Goal: Navigation & Orientation: Find specific page/section

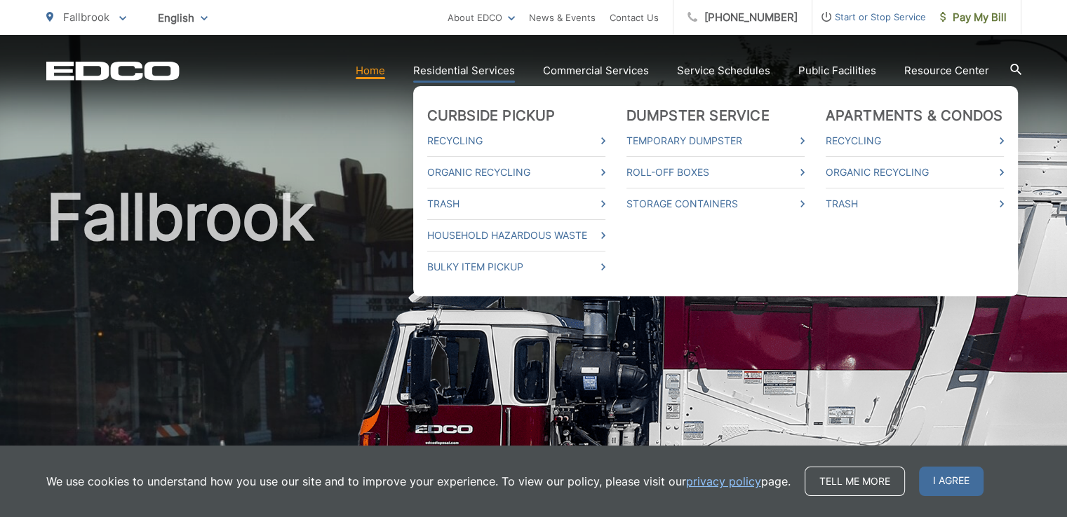
click at [457, 69] on link "Residential Services" at bounding box center [464, 70] width 102 height 17
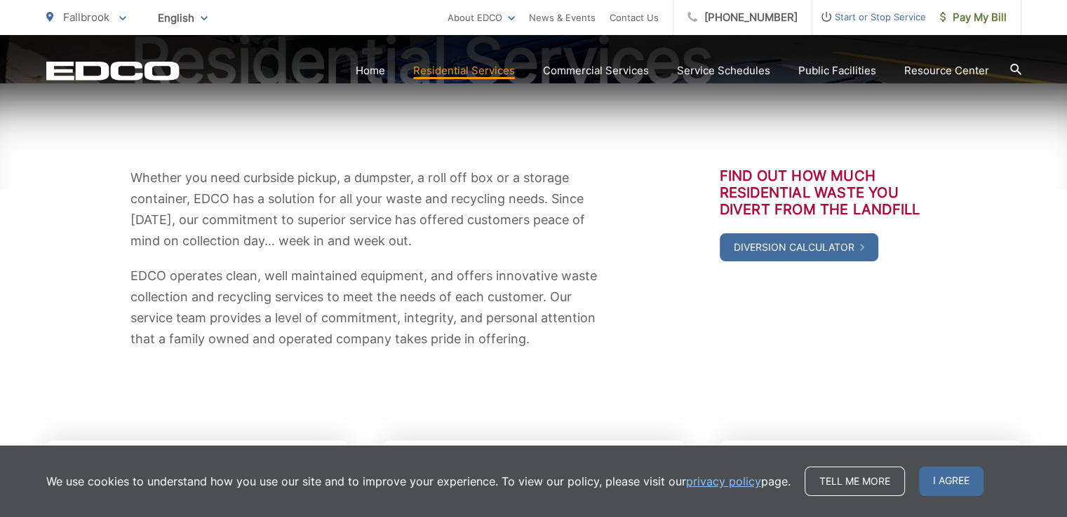
scroll to position [203, 0]
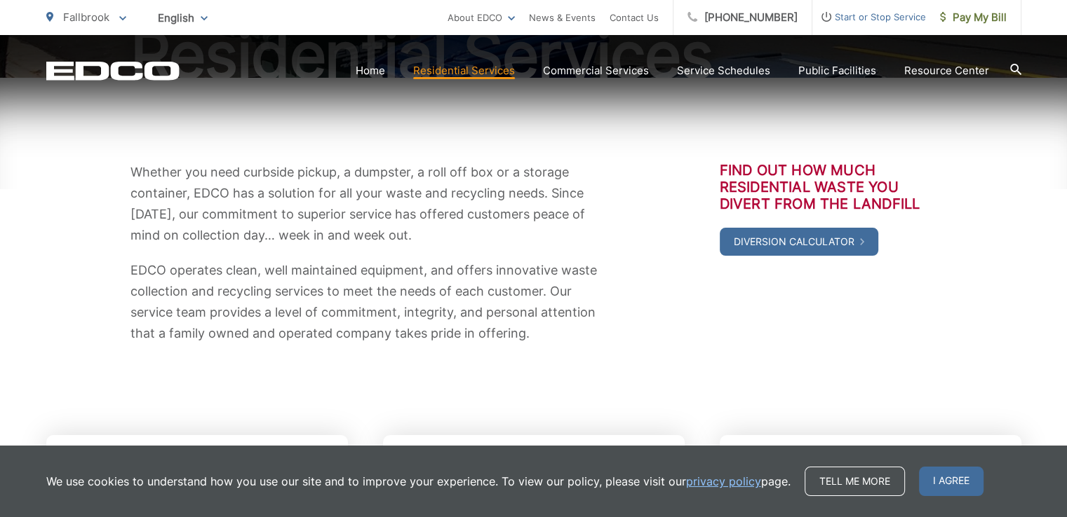
click at [90, 334] on div "Whether you need curbside pickup, a dumpster, a roll off box or a storage conta…" at bounding box center [533, 253] width 975 height 182
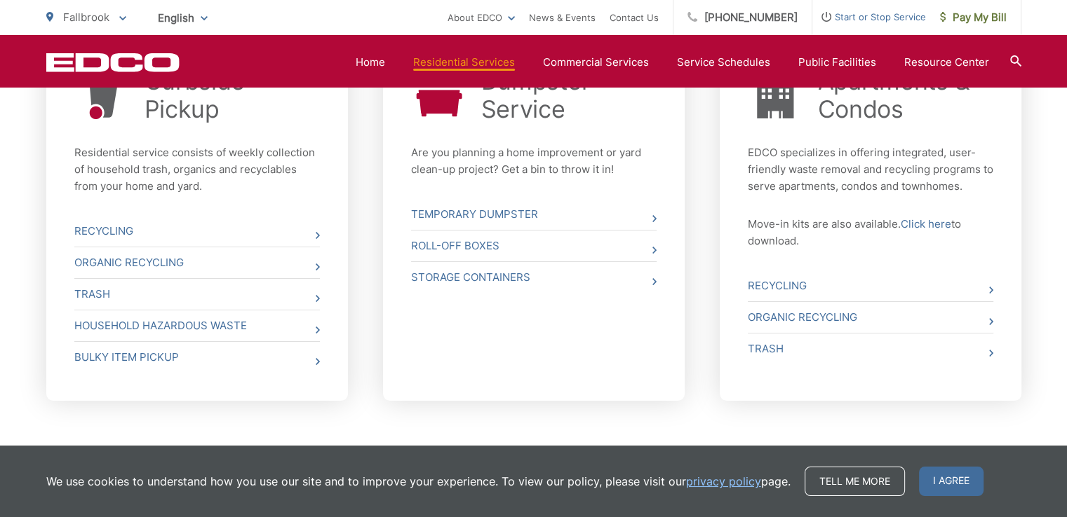
scroll to position [597, 0]
click at [316, 302] on icon at bounding box center [318, 300] width 4 height 7
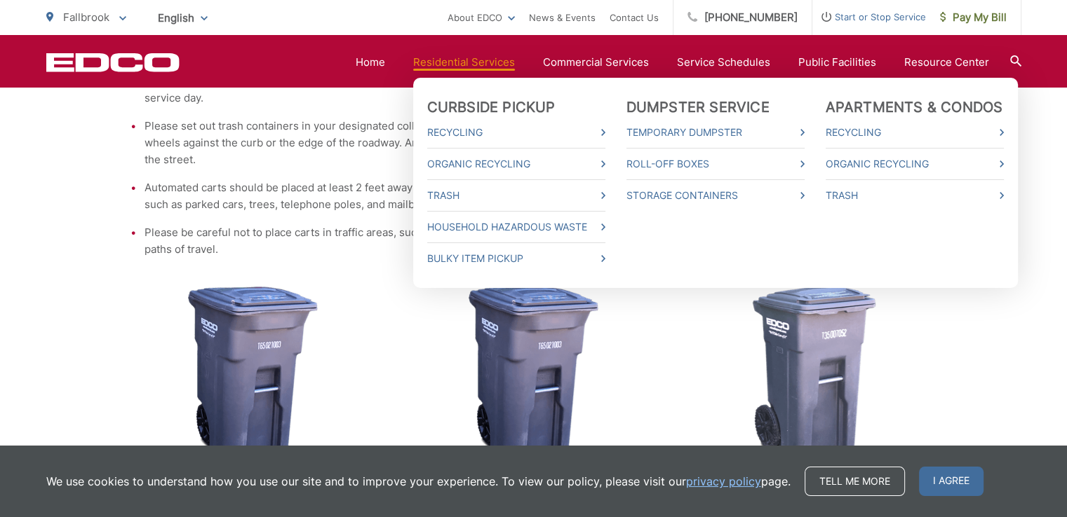
scroll to position [403, 0]
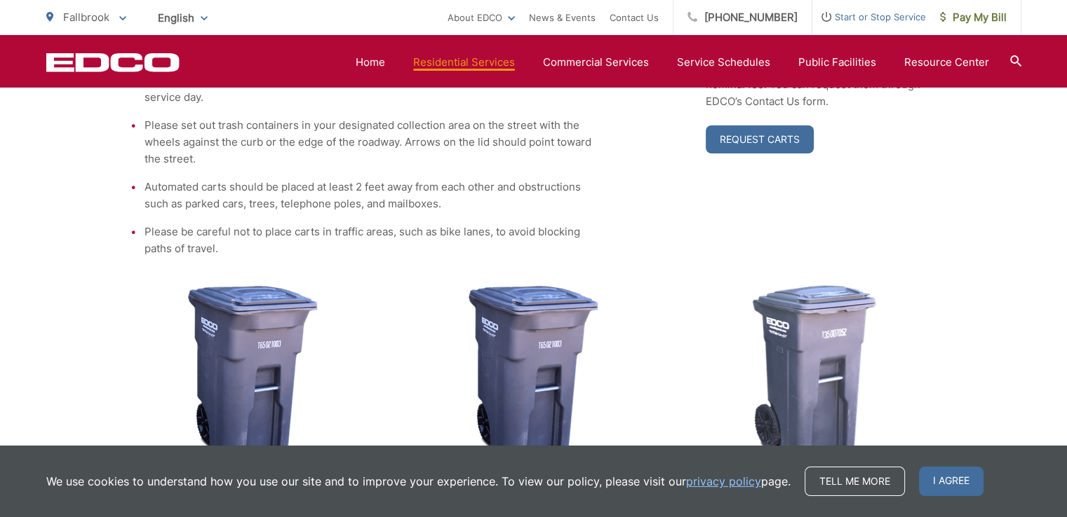
click at [680, 360] on div "96-Gallon Cart appx. 35.75 x 29.75” x 43.25" 64-Gallon Cart appx. 31.75" x 24.2…" at bounding box center [533, 402] width 806 height 234
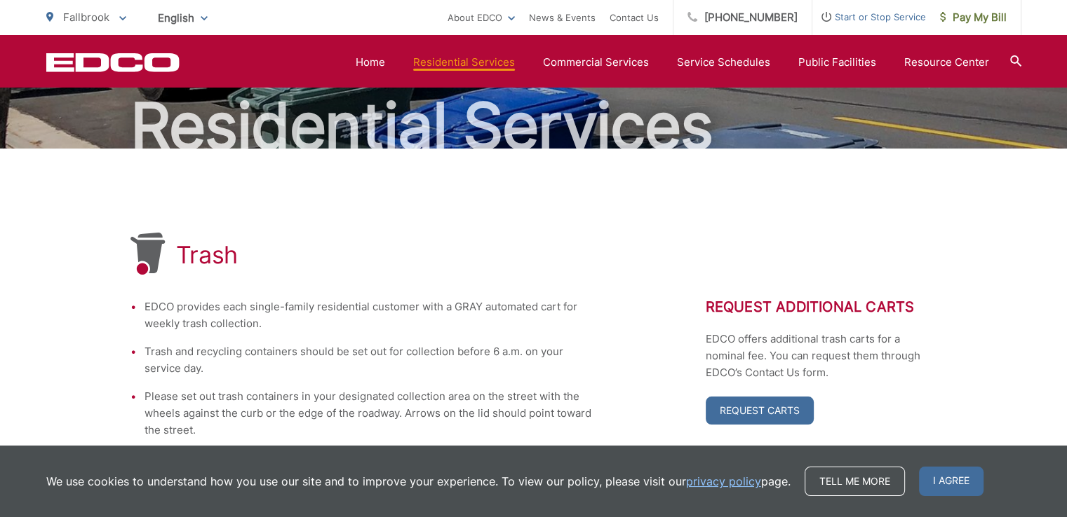
scroll to position [118, 0]
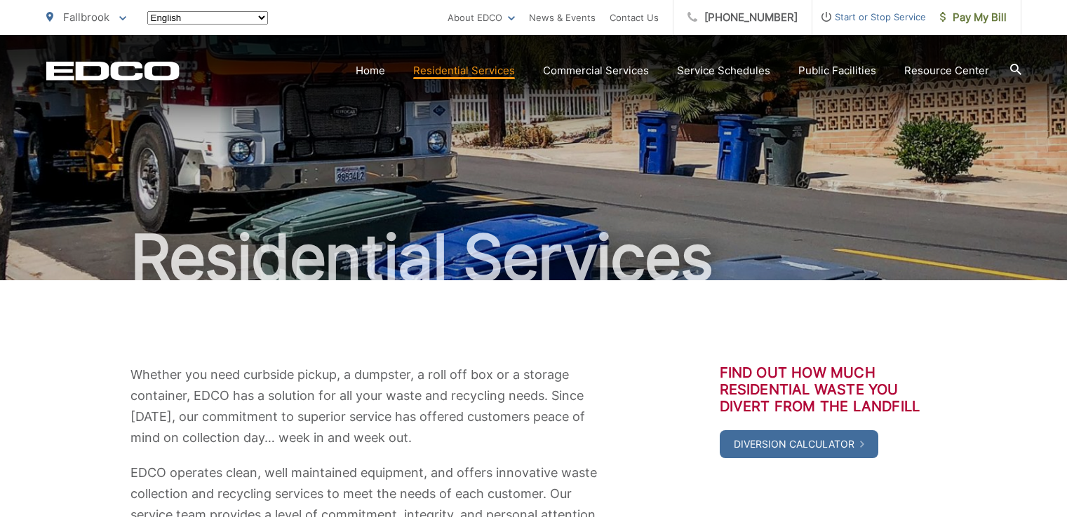
scroll to position [597, 0]
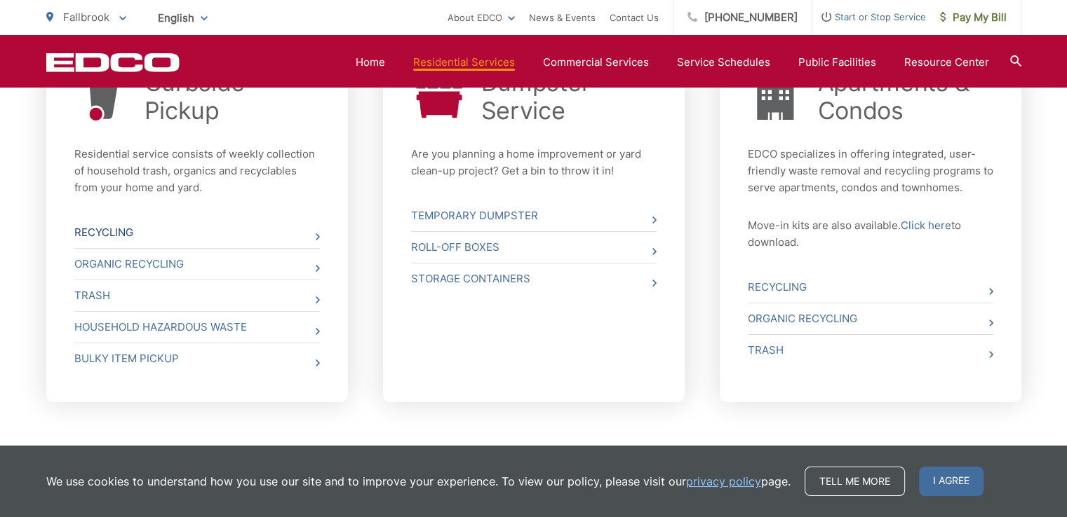
click at [316, 231] on span at bounding box center [318, 237] width 4 height 17
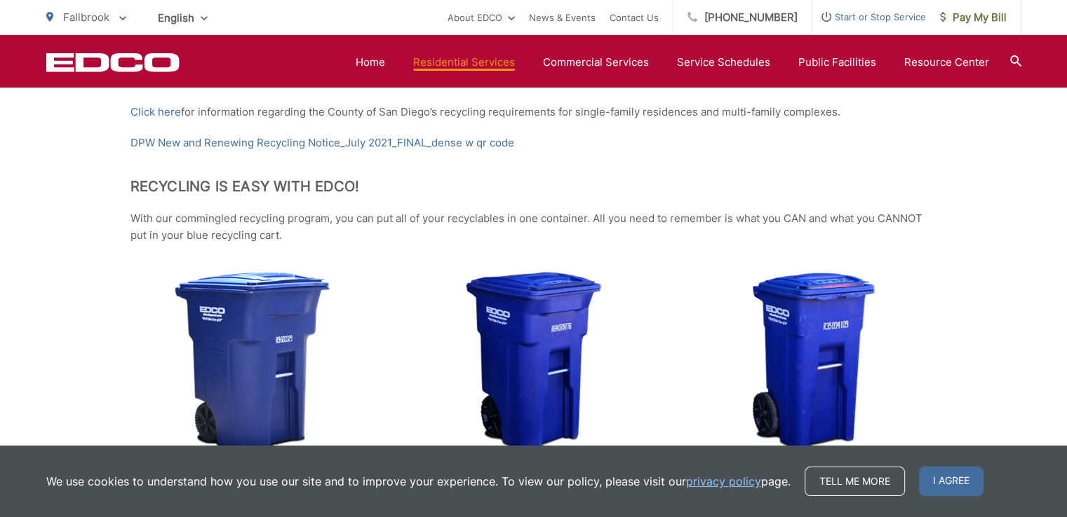
scroll to position [479, 0]
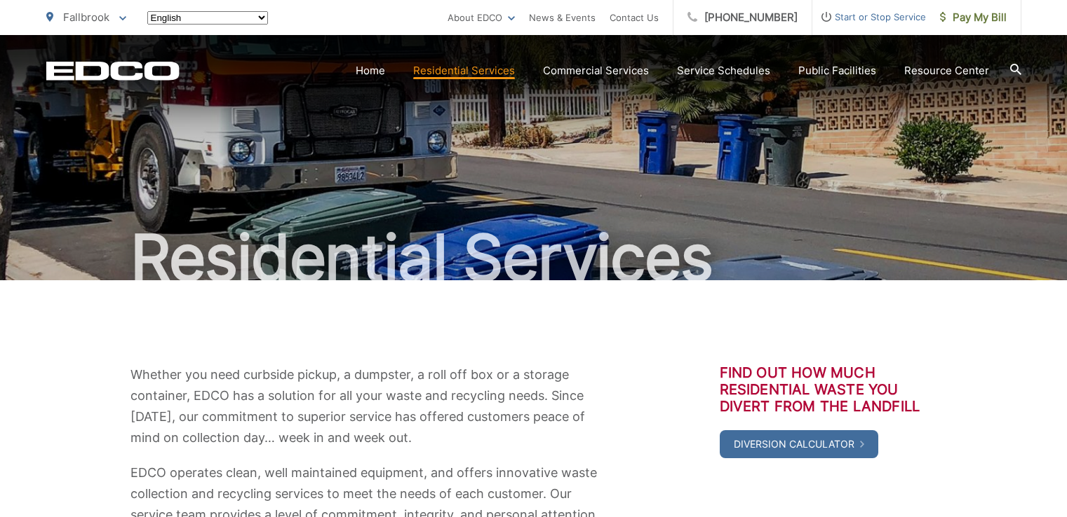
scroll to position [597, 0]
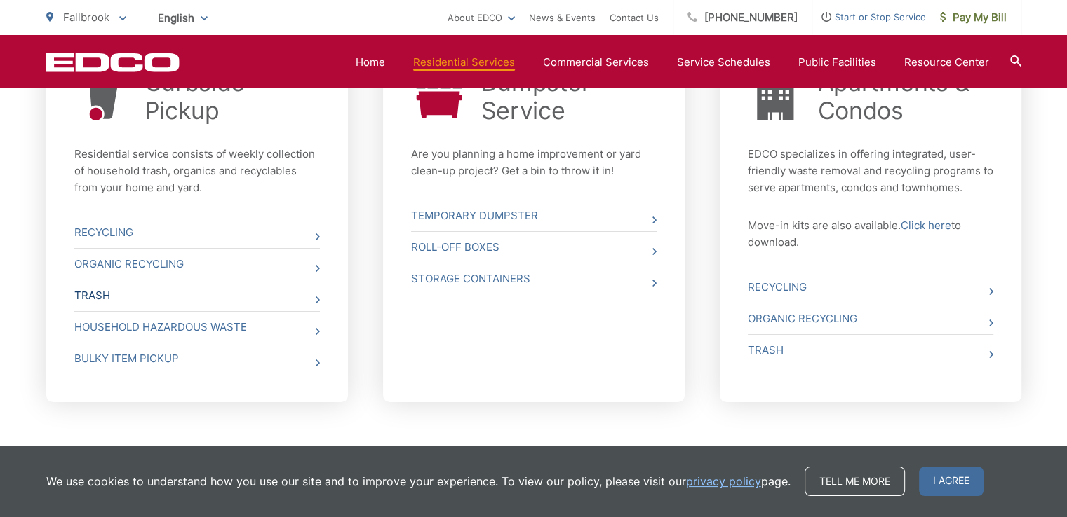
click at [104, 297] on link "Trash" at bounding box center [196, 295] width 245 height 31
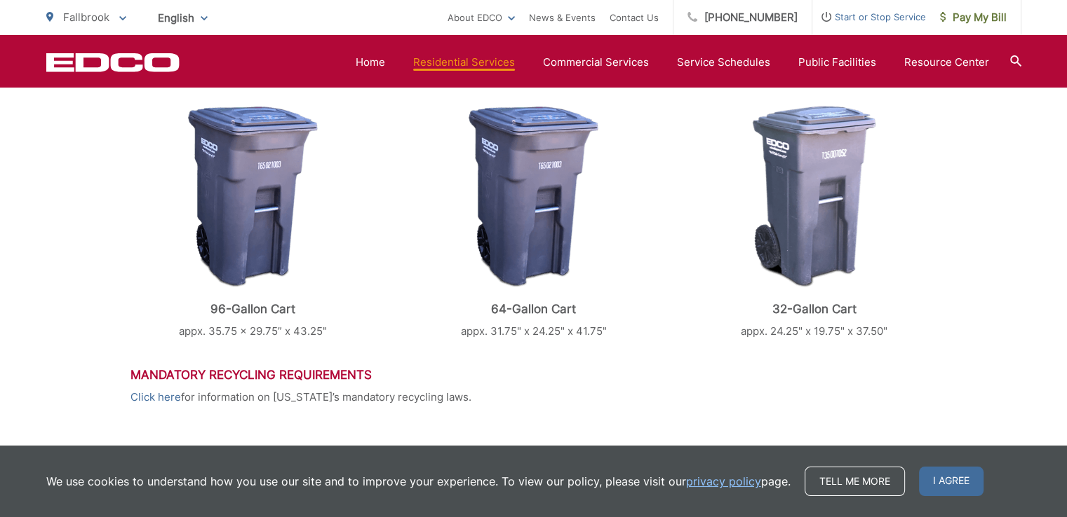
scroll to position [585, 0]
